Goal: Task Accomplishment & Management: Use online tool/utility

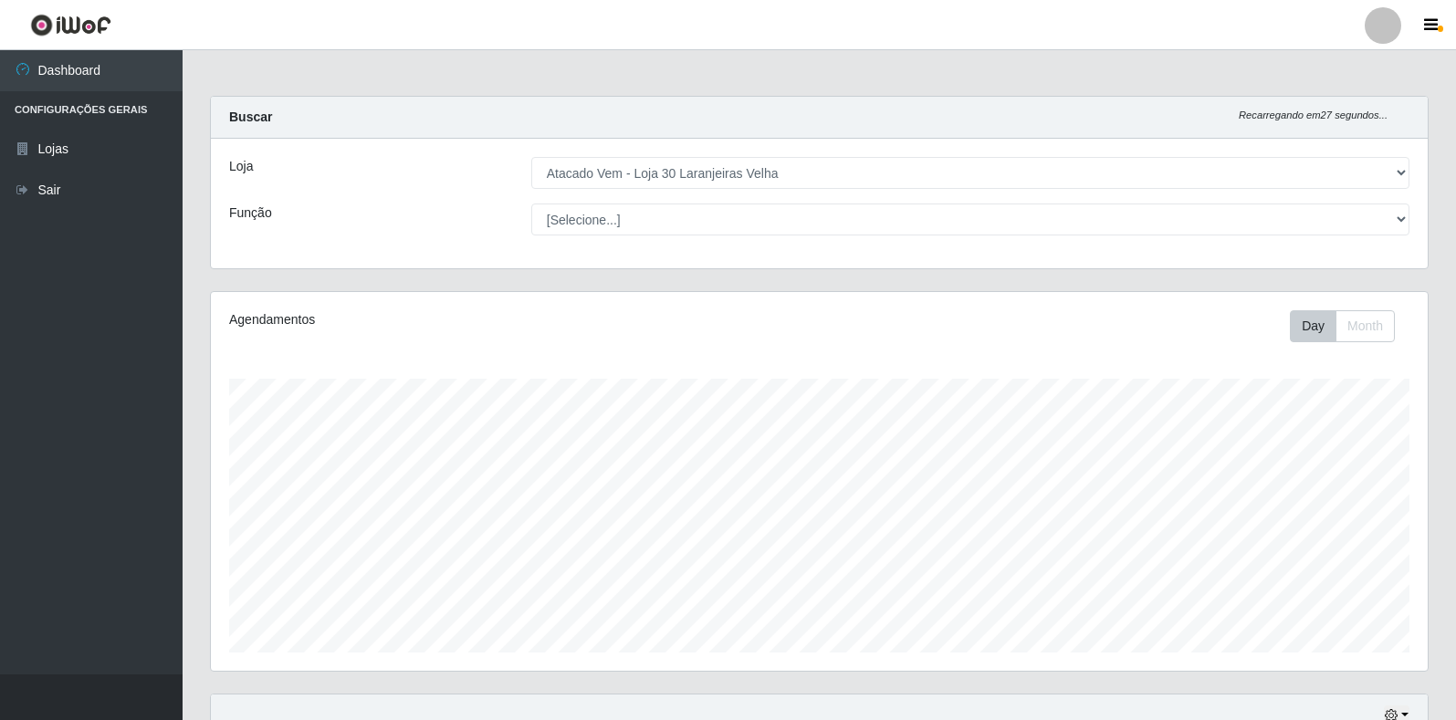
select select "495"
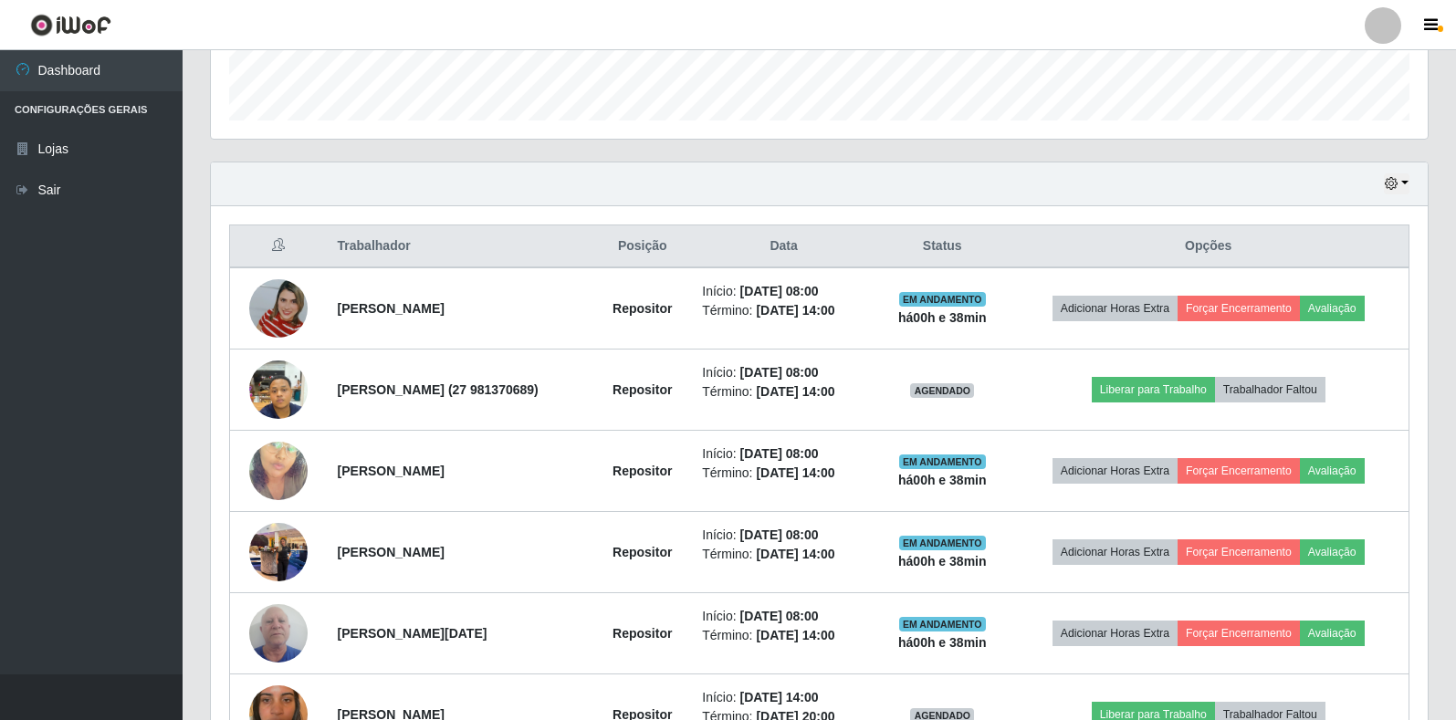
scroll to position [379, 1217]
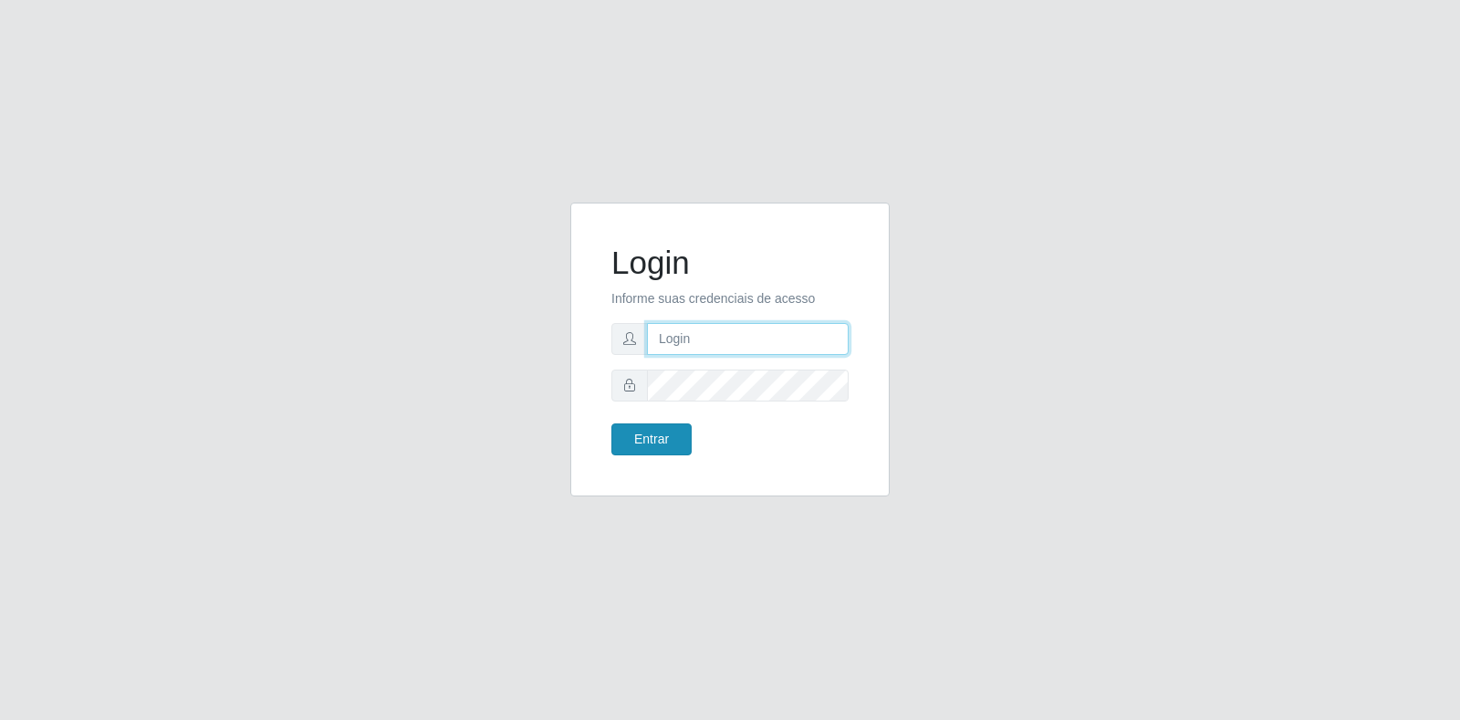
type input "[EMAIL_ADDRESS][DOMAIN_NAME]"
click at [649, 452] on button "Entrar" at bounding box center [651, 439] width 80 height 32
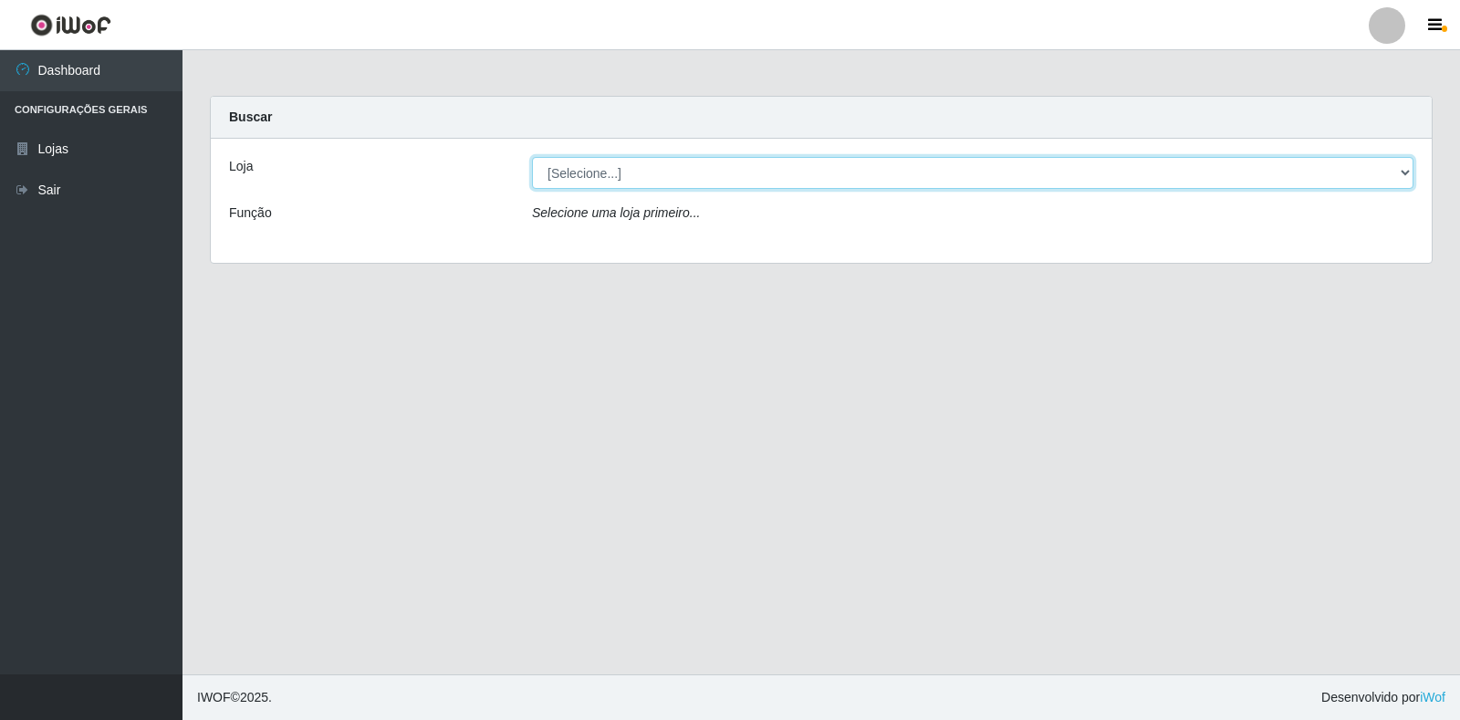
click at [652, 175] on select "[Selecione...] Atacado Vem - Loja 30 Laranjeiras Velha" at bounding box center [973, 173] width 882 height 32
select select "495"
click at [532, 157] on select "[Selecione...] Atacado Vem - Loja 30 Laranjeiras Velha" at bounding box center [973, 173] width 882 height 32
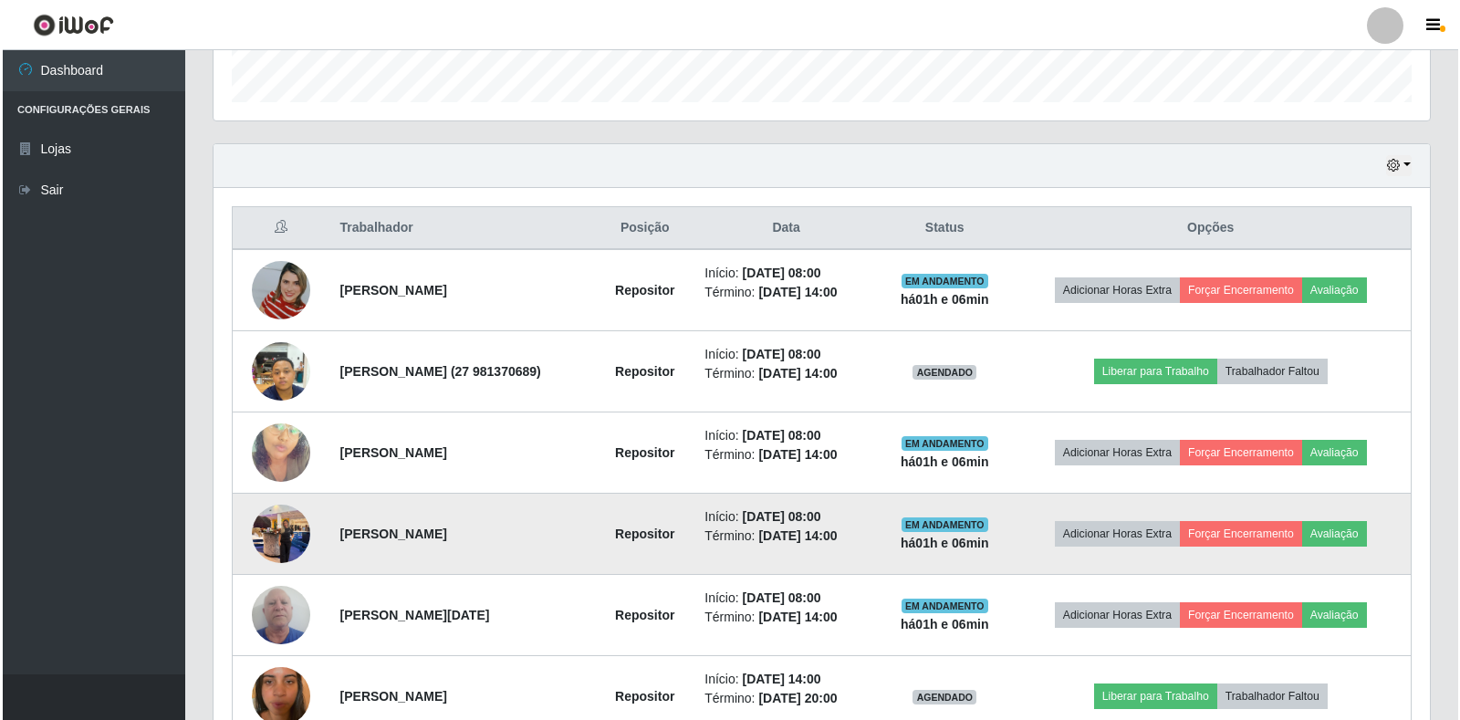
scroll to position [639, 0]
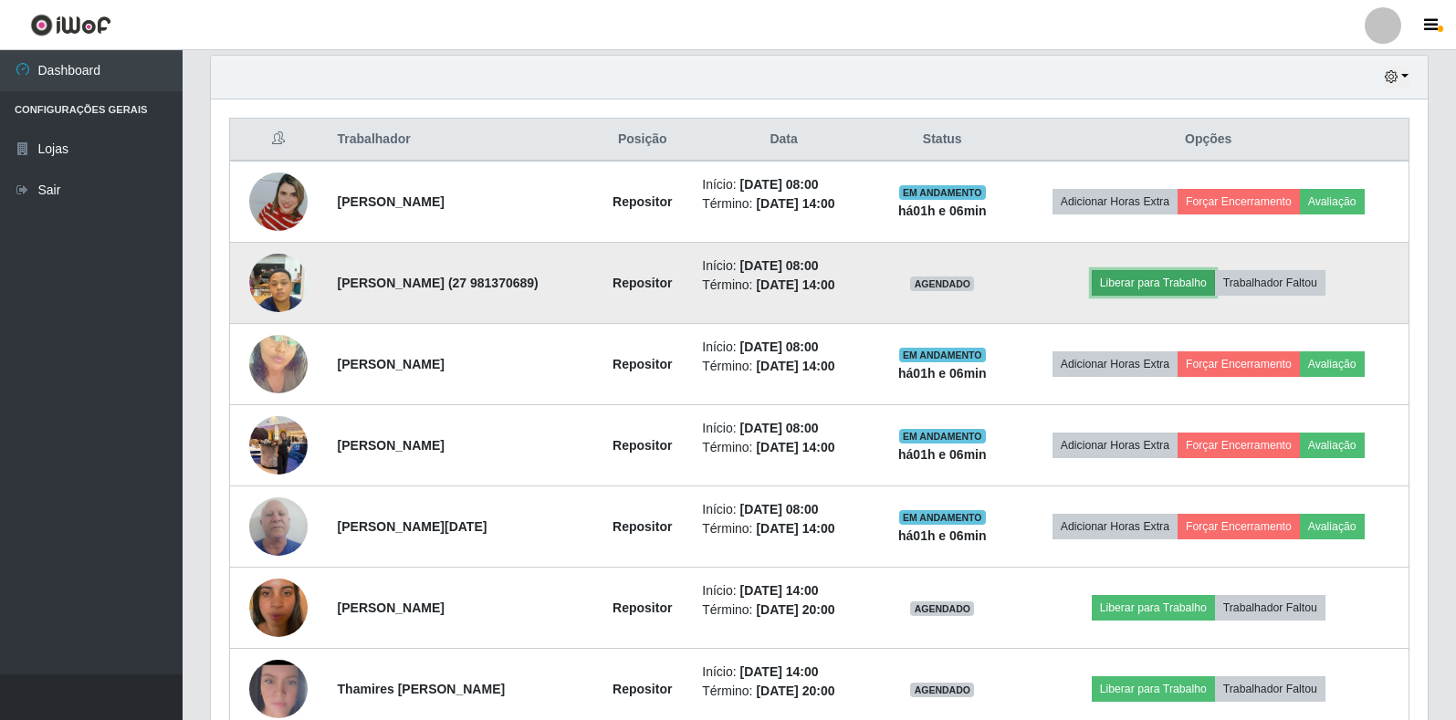
click at [1202, 284] on button "Liberar para Trabalho" at bounding box center [1153, 283] width 123 height 26
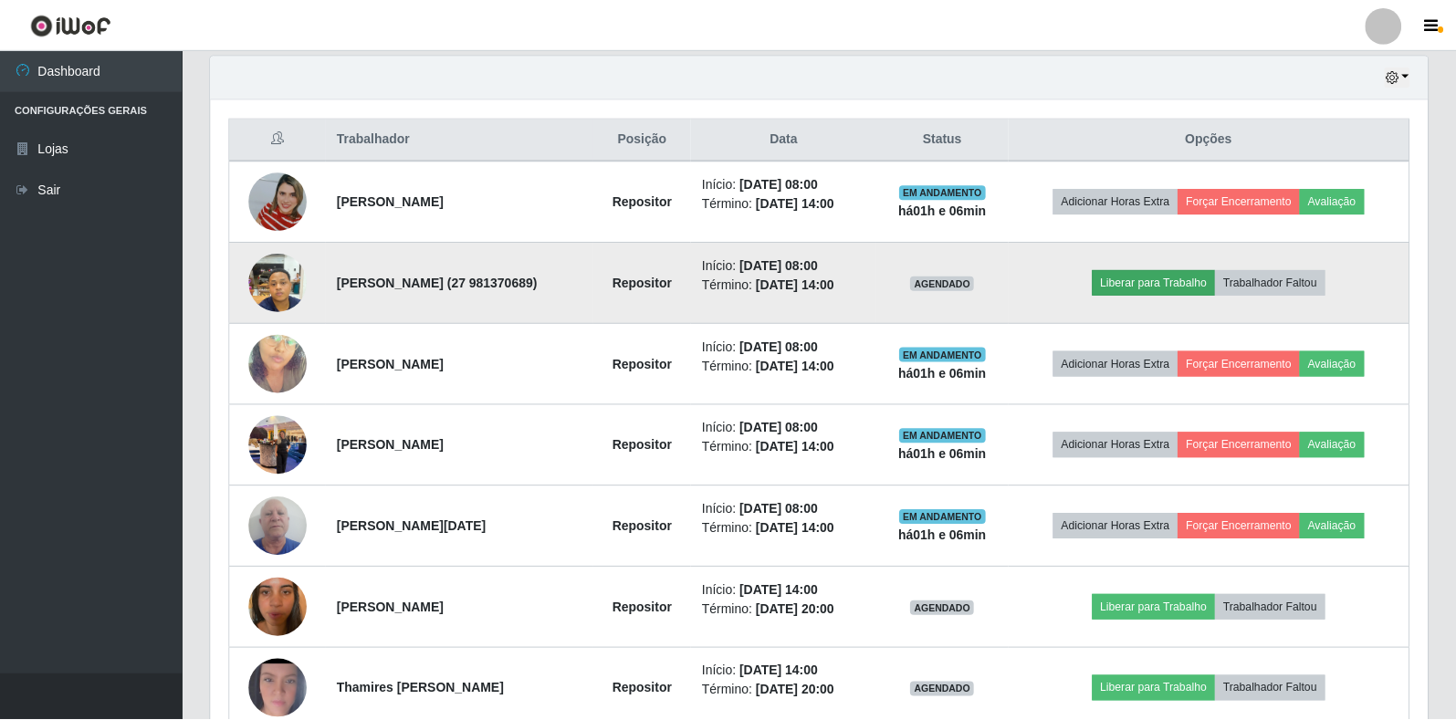
scroll to position [379, 1206]
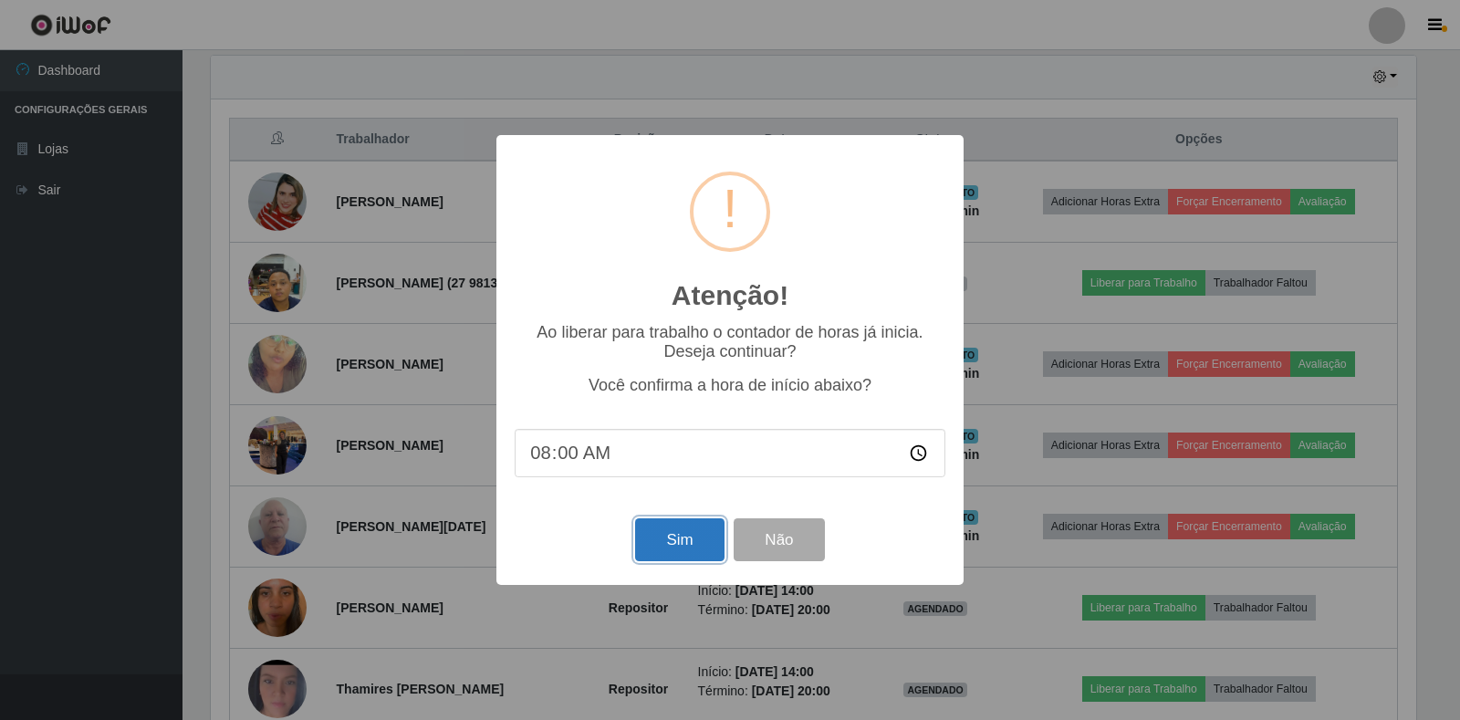
click at [674, 538] on button "Sim" at bounding box center [679, 539] width 89 height 43
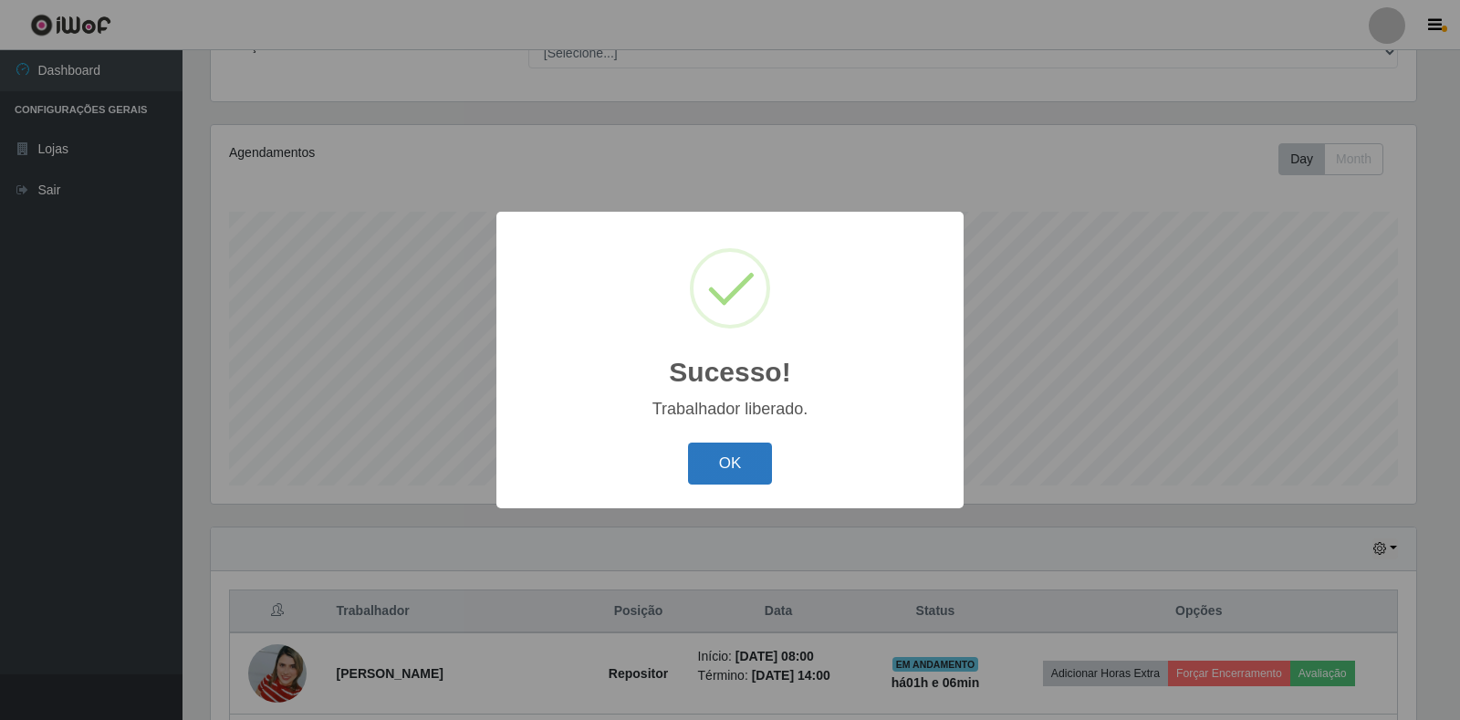
click at [725, 468] on button "OK" at bounding box center [730, 464] width 85 height 43
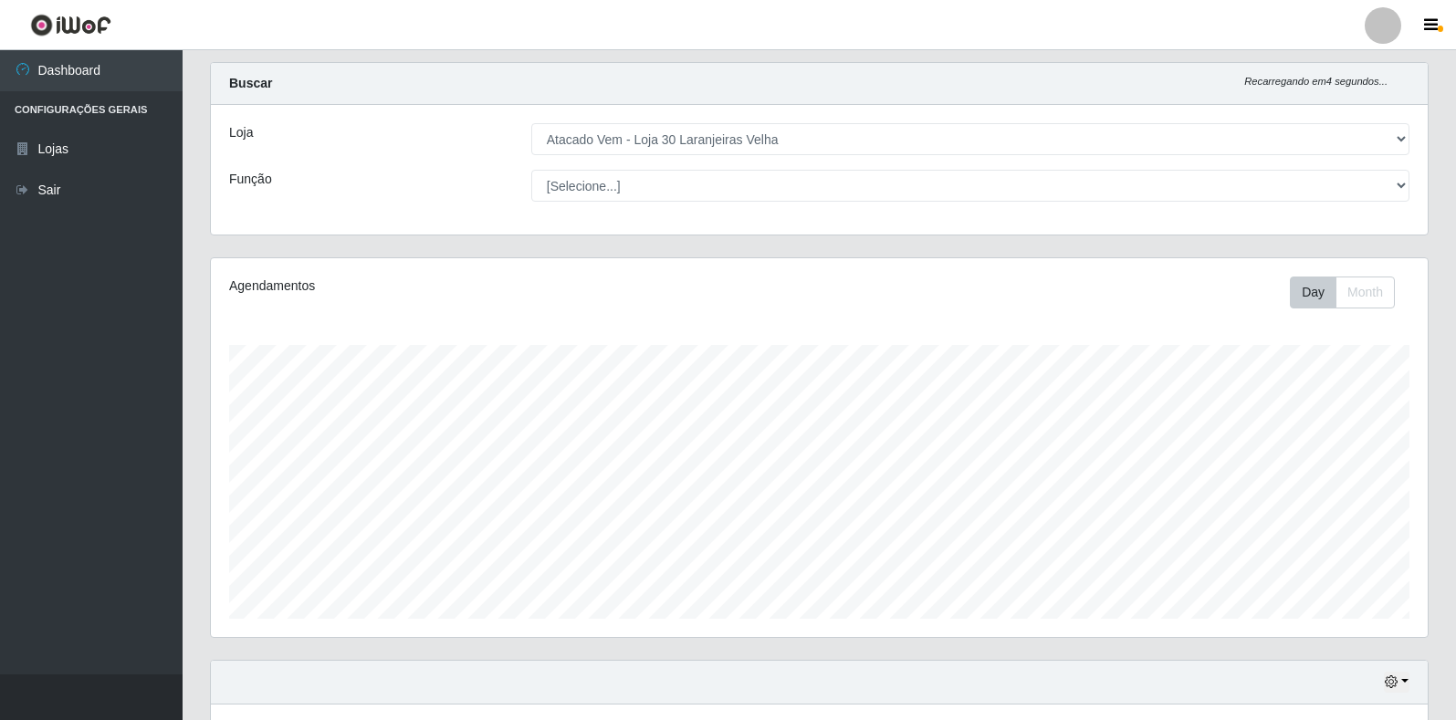
scroll to position [0, 0]
